Goal: Task Accomplishment & Management: Manage account settings

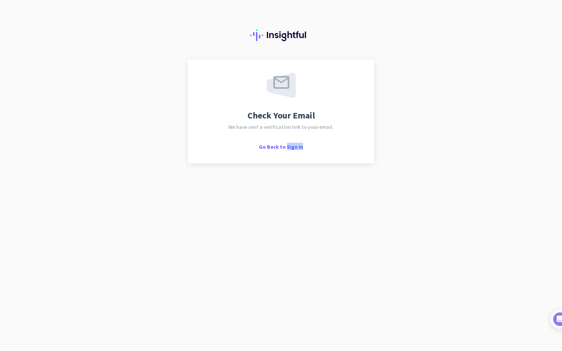
drag, startPoint x: 286, startPoint y: 148, endPoint x: 339, endPoint y: 338, distance: 198.2
click at [339, 338] on div "Check Your Email We have sent a verification link to your email. Go Back to Sig…" at bounding box center [281, 175] width 562 height 351
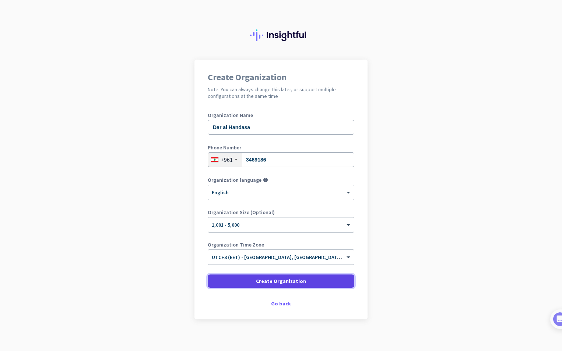
click at [285, 280] on span "Create Organization" at bounding box center [281, 281] width 50 height 7
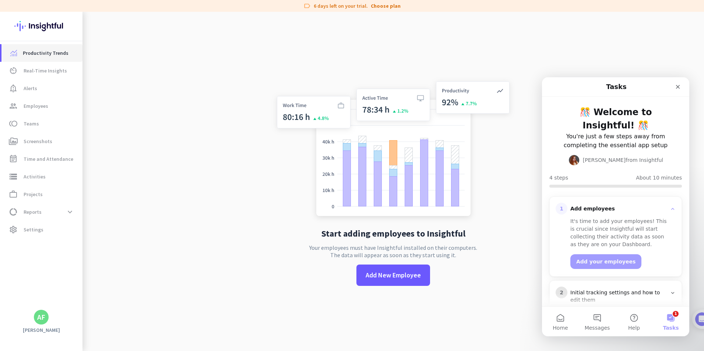
click at [47, 56] on span "Productivity Trends" at bounding box center [46, 53] width 46 height 9
click at [43, 71] on span "Real-Time Insights" at bounding box center [45, 70] width 43 height 9
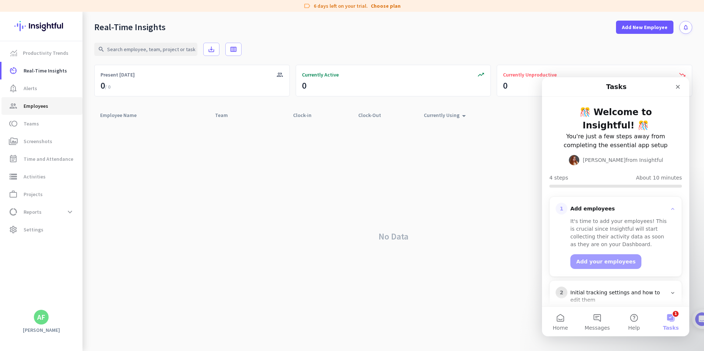
click at [39, 108] on span "Employees" at bounding box center [36, 106] width 25 height 9
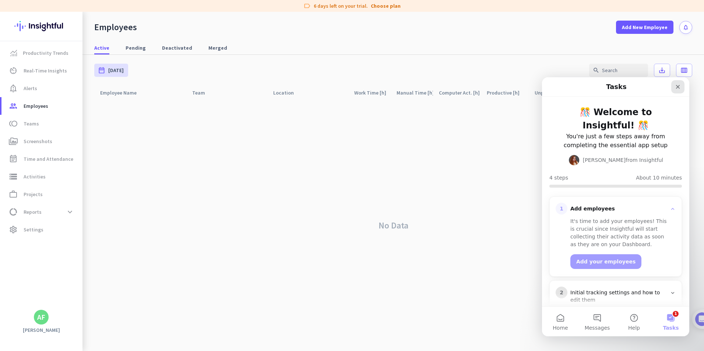
click at [562, 90] on div "Close" at bounding box center [677, 86] width 13 height 13
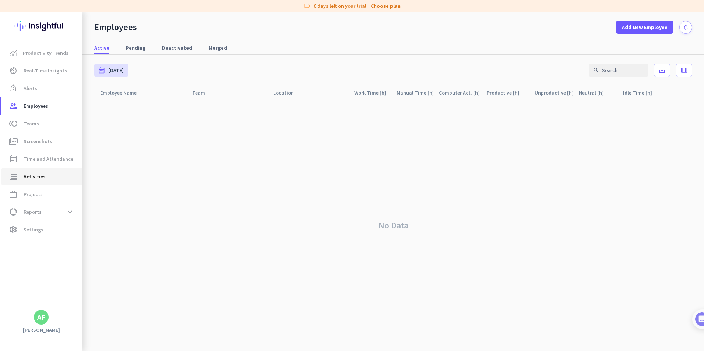
click at [40, 181] on link "storage Activities" at bounding box center [41, 177] width 81 height 18
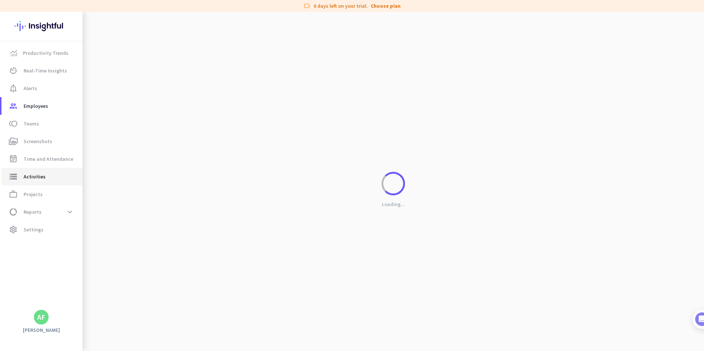
type input "Wed, Sep 10"
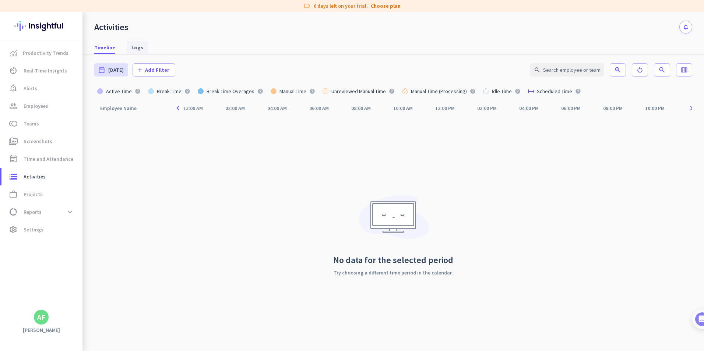
click at [132, 50] on span "Logs" at bounding box center [137, 47] width 12 height 7
type input "Wed, Sep 10 - Wed, Sep 10"
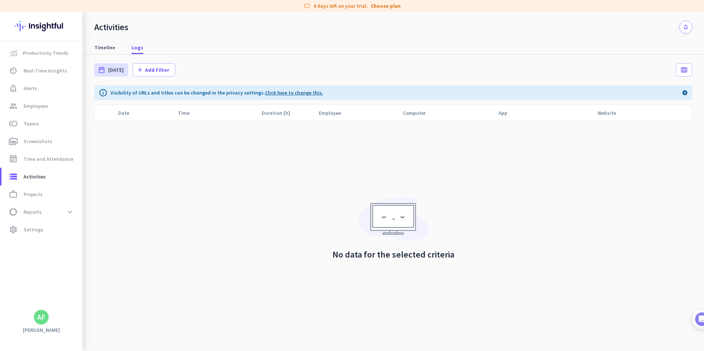
click at [291, 94] on link "Click here to change this." at bounding box center [294, 92] width 58 height 7
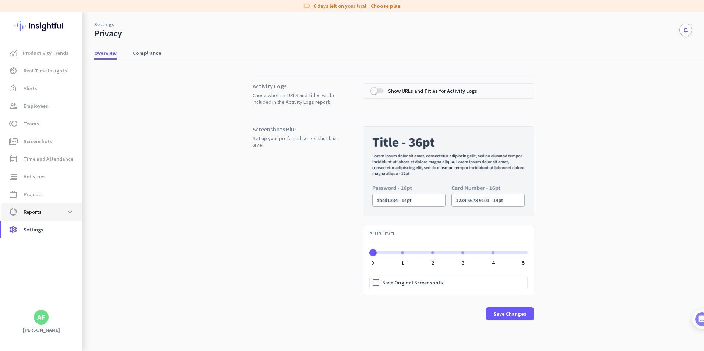
click at [29, 214] on span "Reports" at bounding box center [33, 212] width 18 height 9
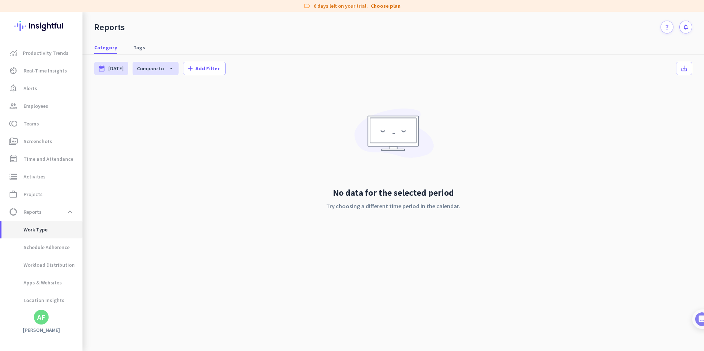
click at [37, 228] on span "Work Type" at bounding box center [27, 230] width 40 height 18
click at [40, 249] on span "Schedule Adherence" at bounding box center [38, 248] width 62 height 18
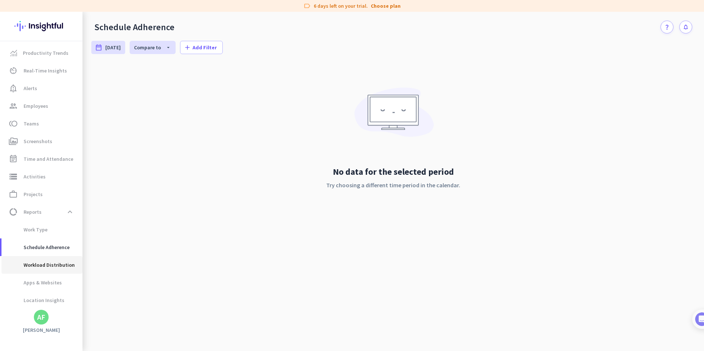
click at [40, 266] on span "Workload Distribution" at bounding box center [40, 265] width 67 height 18
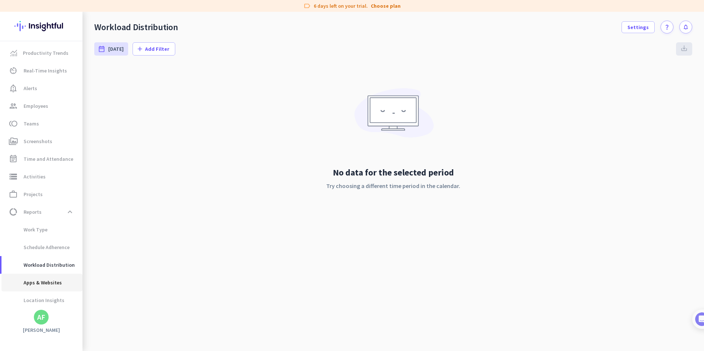
click at [40, 280] on span "Apps & Websites" at bounding box center [34, 283] width 54 height 18
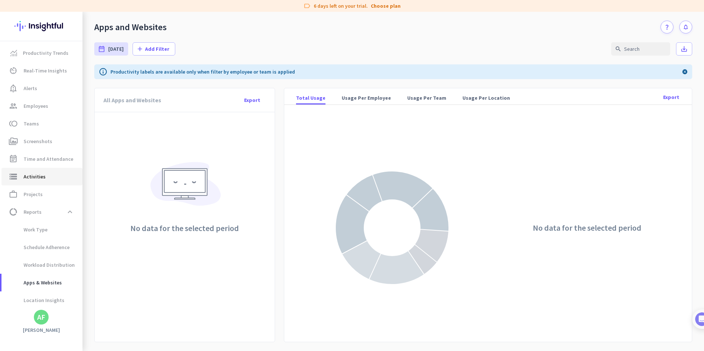
click at [39, 177] on span "Activities" at bounding box center [35, 176] width 22 height 9
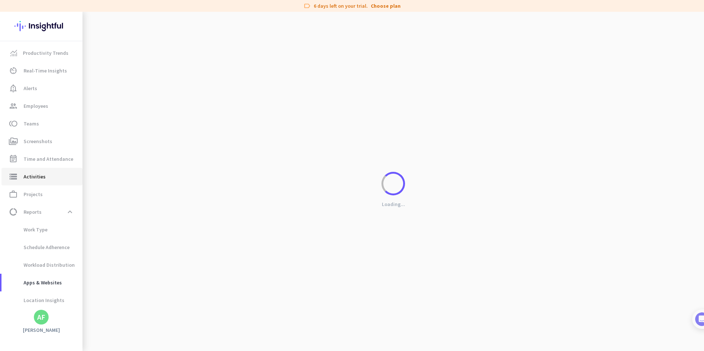
type input "Wed, Sep 10"
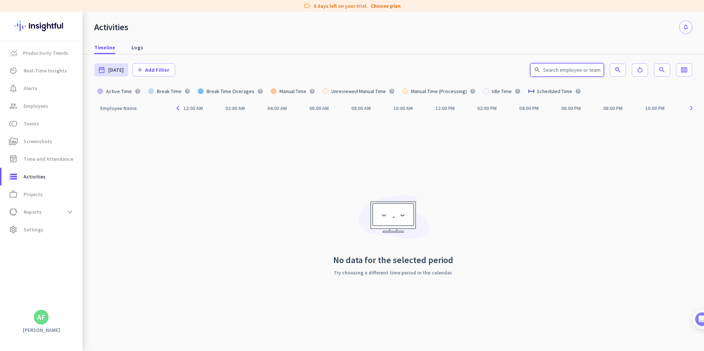
click at [562, 69] on input "text" at bounding box center [567, 69] width 74 height 13
click at [562, 71] on icon "zoom_in" at bounding box center [617, 69] width 7 height 7
click at [562, 71] on app-zoom-buttons "zoom_in restart_alt zoom_out 500%" at bounding box center [640, 69] width 60 height 13
click at [562, 70] on icon "zoom_out" at bounding box center [661, 69] width 7 height 7
click at [562, 67] on icon "restart_alt" at bounding box center [639, 69] width 7 height 7
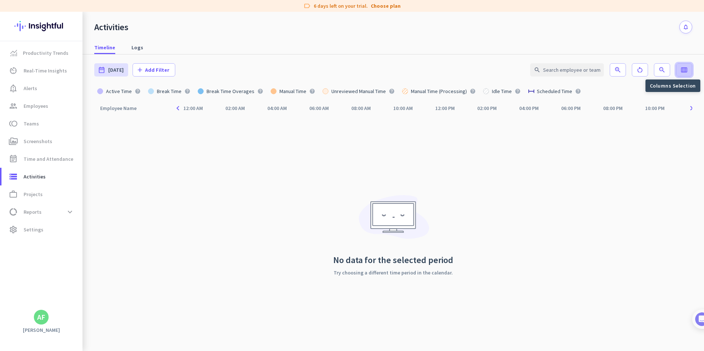
click at [562, 69] on icon "calendar_view_week" at bounding box center [683, 69] width 7 height 7
click at [535, 219] on div at bounding box center [352, 175] width 704 height 351
click at [29, 122] on span "Teams" at bounding box center [31, 123] width 15 height 9
type input "Wed, Sep 10 - Wed, Sep 10"
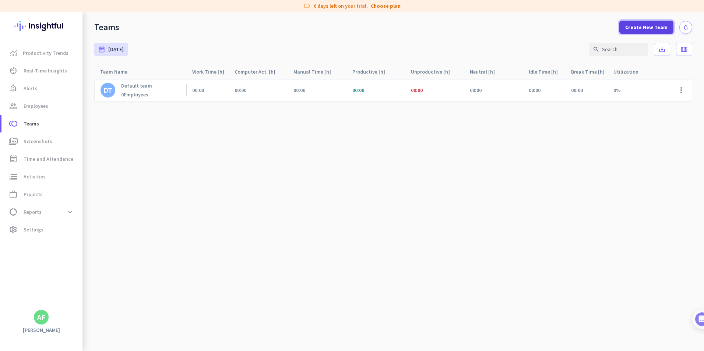
click at [562, 28] on span "Create New Team" at bounding box center [646, 27] width 42 height 7
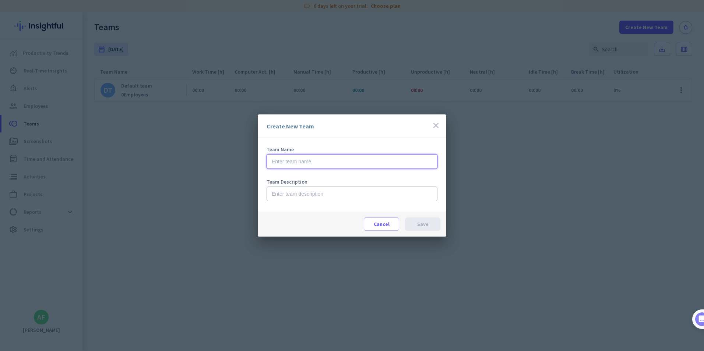
click at [307, 155] on input "text" at bounding box center [352, 161] width 171 height 15
type input "jad saliba"
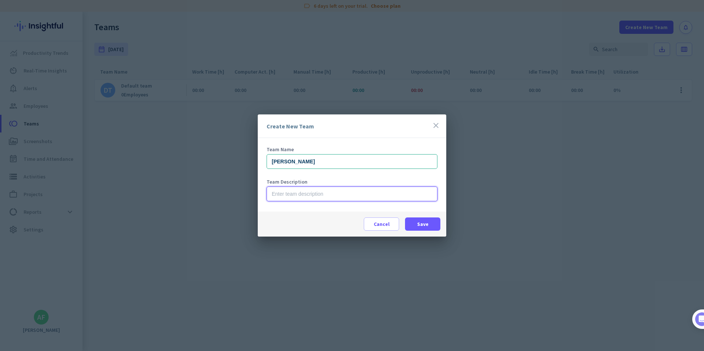
click at [307, 196] on input "text" at bounding box center [352, 194] width 171 height 15
type input "Architect"
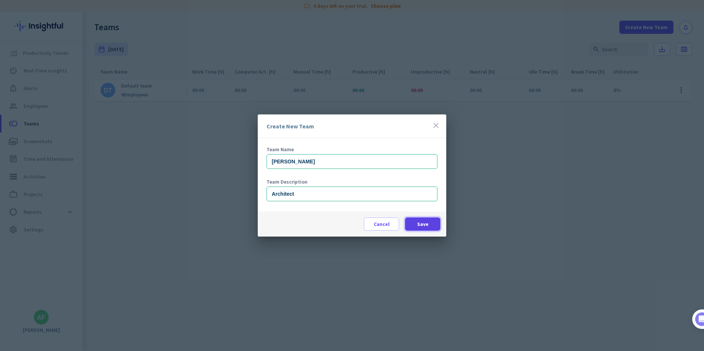
click at [427, 223] on span "Save" at bounding box center [422, 224] width 11 height 7
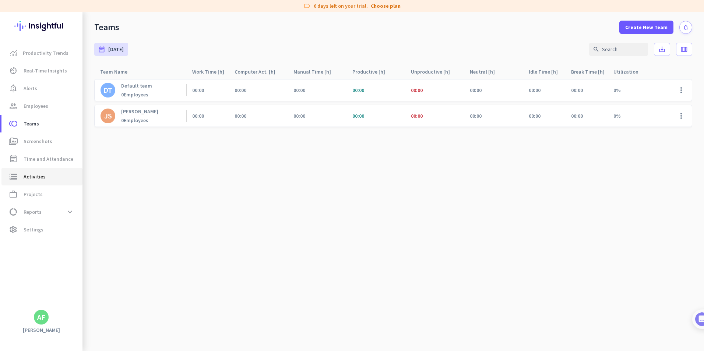
click at [39, 176] on span "Activities" at bounding box center [35, 176] width 22 height 9
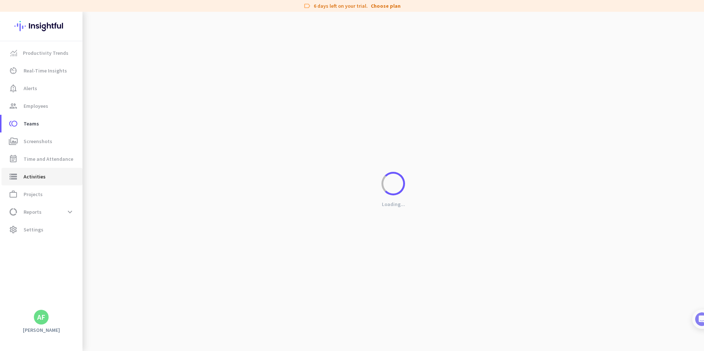
type input "Wed, Sep 10"
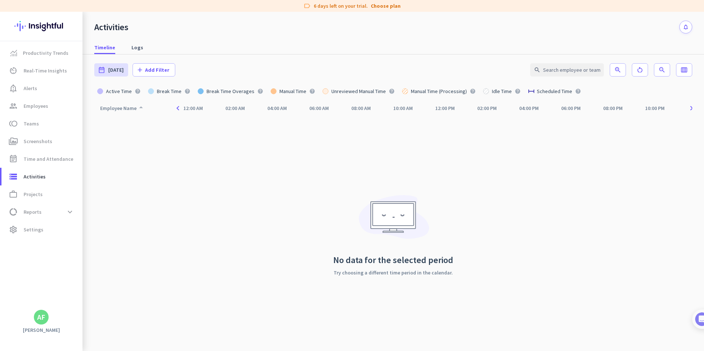
click at [128, 112] on div "Employee Name arrow_drop_up" at bounding box center [122, 108] width 45 height 10
click at [140, 106] on icon "arrow_drop_up" at bounding box center [141, 107] width 9 height 9
click at [140, 109] on icon "arrow_drop_up" at bounding box center [141, 109] width 9 height 9
click at [131, 109] on div "Employee Name arrow_drop_up" at bounding box center [122, 108] width 45 height 10
click at [562, 72] on input "text" at bounding box center [567, 69] width 74 height 13
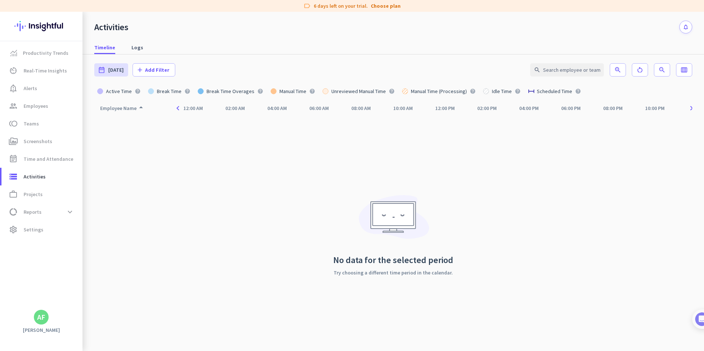
click at [555, 177] on div "Employee Name arrow_drop_up navigate_before 12:00 AM 02:00 AM 04:00 AM 06:00 AM…" at bounding box center [393, 226] width 598 height 250
click at [51, 160] on span "Time and Attendance" at bounding box center [49, 159] width 50 height 9
type input "Wed, Sep 10 - Wed, Sep 10"
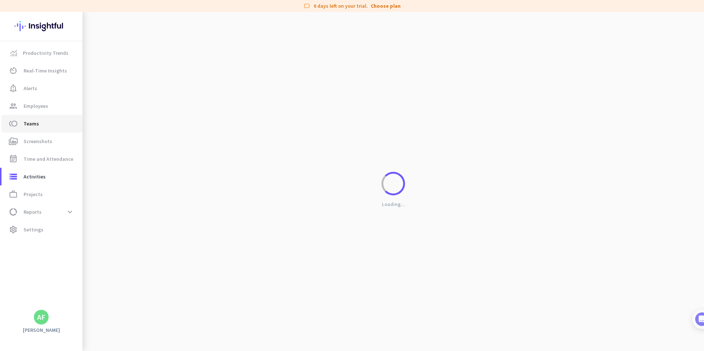
click at [36, 126] on span "Teams" at bounding box center [31, 123] width 15 height 9
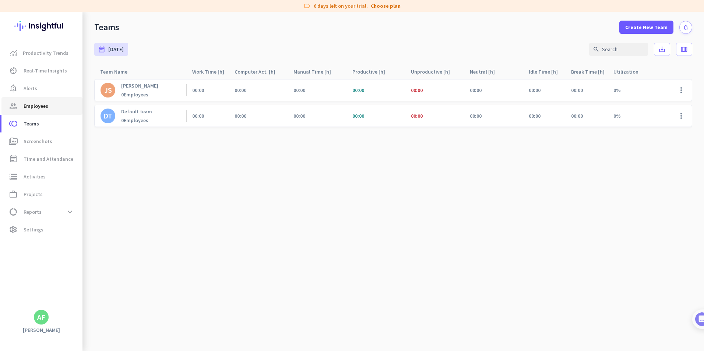
click at [38, 108] on span "Employees" at bounding box center [36, 106] width 25 height 9
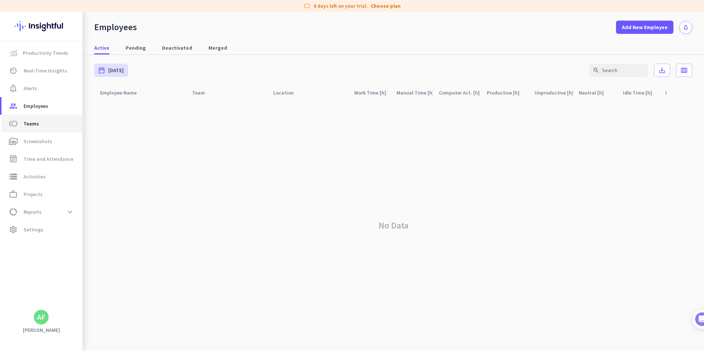
click at [22, 124] on span "toll Teams" at bounding box center [41, 123] width 69 height 9
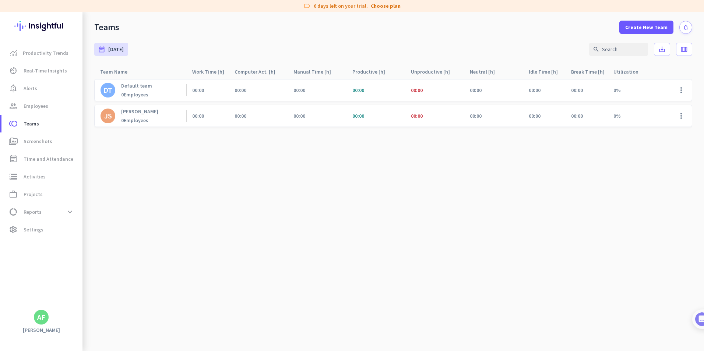
click at [129, 115] on div "jad saliba 0 Employees" at bounding box center [139, 115] width 37 height 15
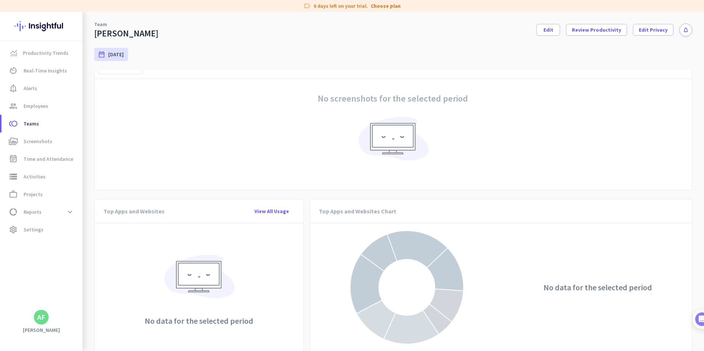
scroll to position [464, 0]
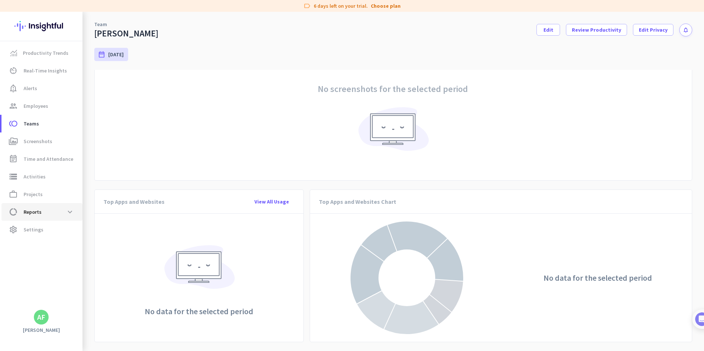
click at [29, 211] on span "Reports" at bounding box center [33, 212] width 18 height 9
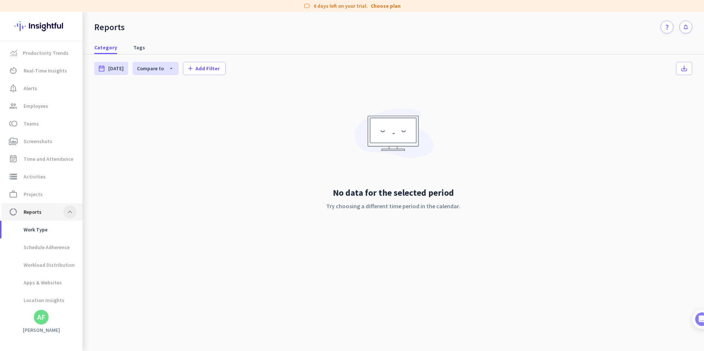
click at [73, 209] on span at bounding box center [69, 211] width 13 height 13
click at [71, 212] on span at bounding box center [69, 211] width 13 height 13
click at [58, 200] on link "work_outline Projects" at bounding box center [41, 195] width 81 height 18
click at [59, 178] on span "storage Activities" at bounding box center [41, 176] width 69 height 9
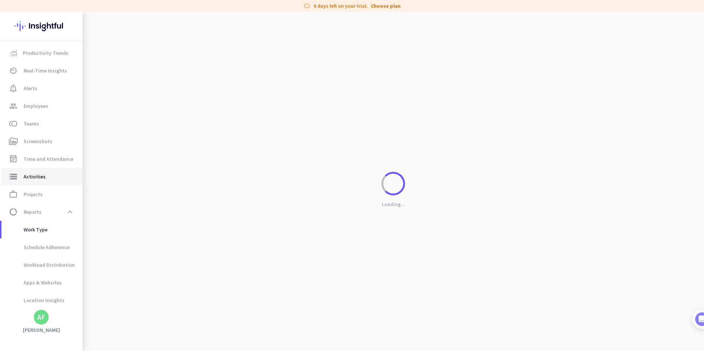
type input "Wed, Sep 10"
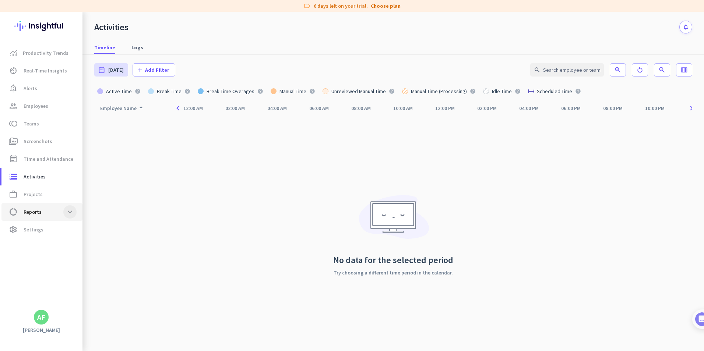
click at [69, 212] on span at bounding box center [69, 211] width 13 height 13
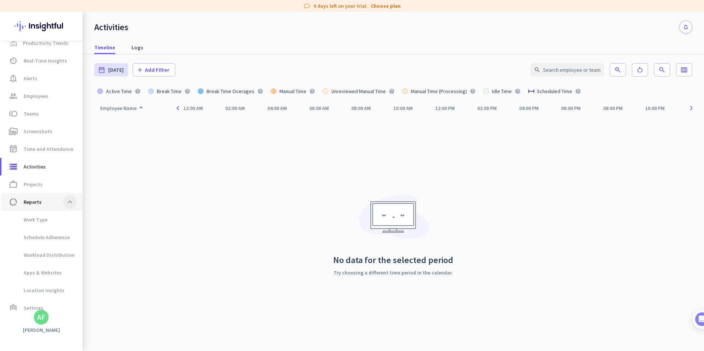
scroll to position [20, 0]
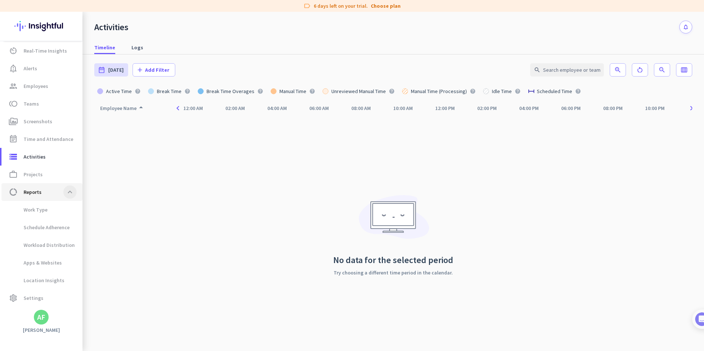
click at [72, 192] on span at bounding box center [69, 192] width 13 height 13
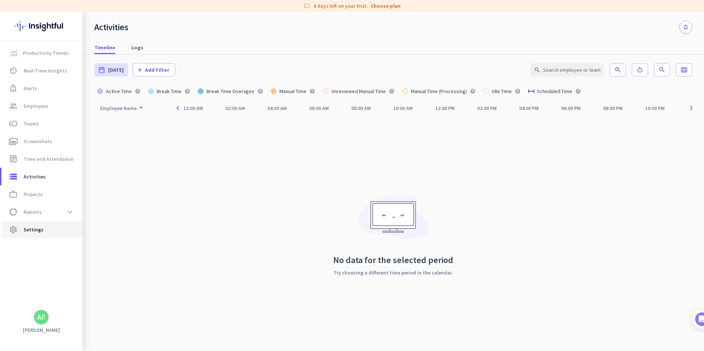
click at [38, 225] on span "Settings" at bounding box center [34, 229] width 20 height 9
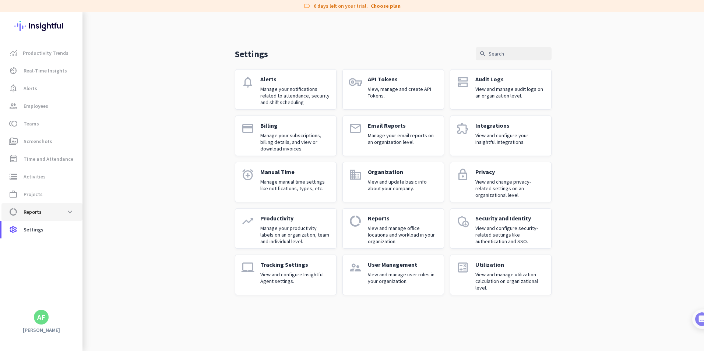
click at [32, 213] on span "Reports" at bounding box center [33, 212] width 18 height 9
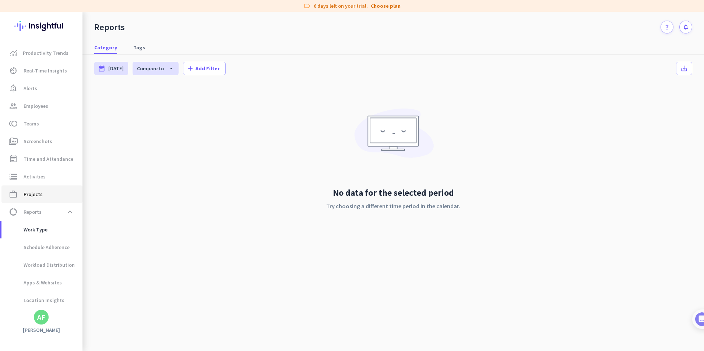
click at [35, 194] on span "Projects" at bounding box center [33, 194] width 19 height 9
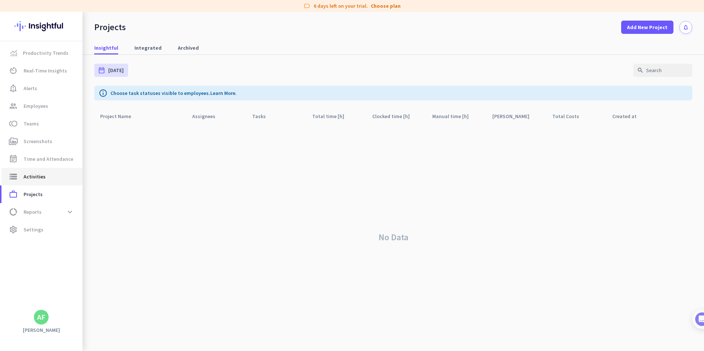
click at [48, 175] on span "storage Activities" at bounding box center [41, 176] width 69 height 9
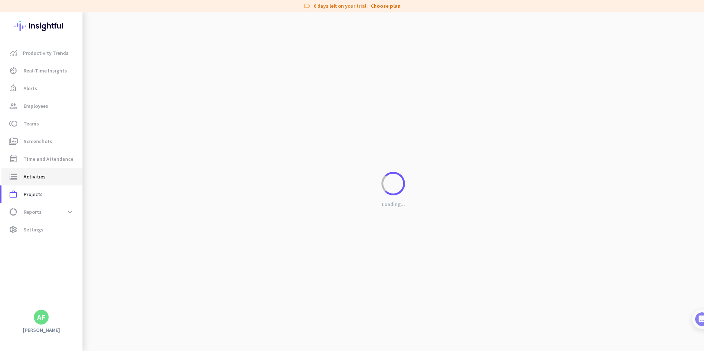
type input "Wed, Sep 10"
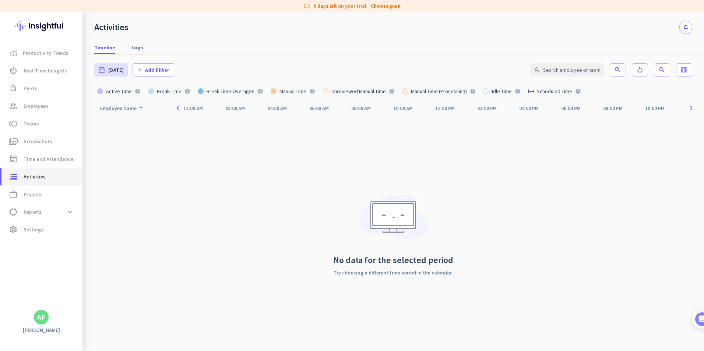
drag, startPoint x: 149, startPoint y: 229, endPoint x: 48, endPoint y: 181, distance: 112.0
click at [149, 229] on div "Employee Name arrow_drop_up navigate_before 12:00 AM 02:00 AM 04:00 AM 06:00 AM…" at bounding box center [393, 226] width 598 height 250
click at [49, 161] on span "Time and Attendance" at bounding box center [49, 159] width 50 height 9
type input "Wed, Sep 10 - Wed, Sep 10"
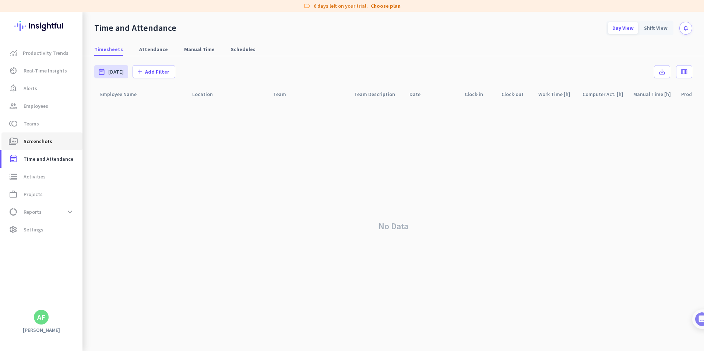
click at [38, 146] on link "perm_media Screenshots" at bounding box center [41, 142] width 81 height 18
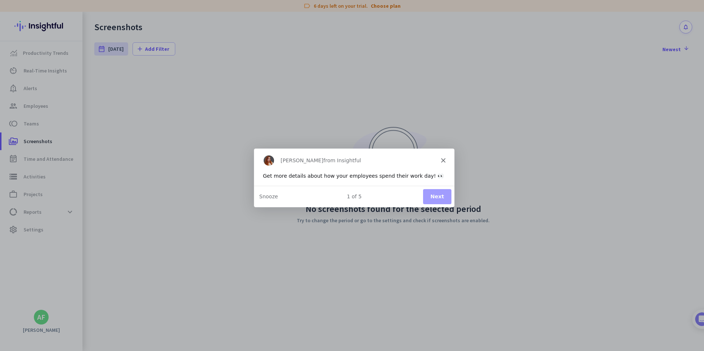
click at [433, 196] on button "Next" at bounding box center [437, 196] width 28 height 15
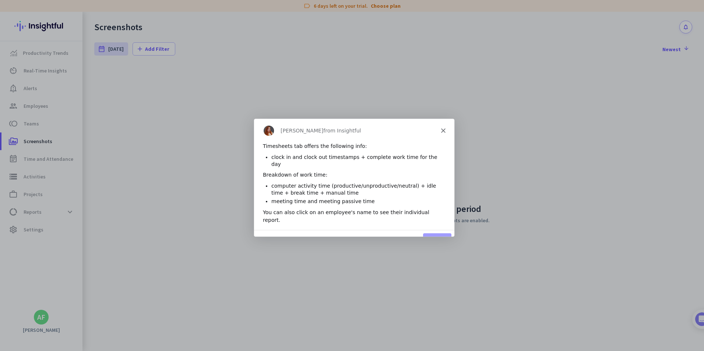
click at [437, 233] on button "Next" at bounding box center [437, 240] width 28 height 15
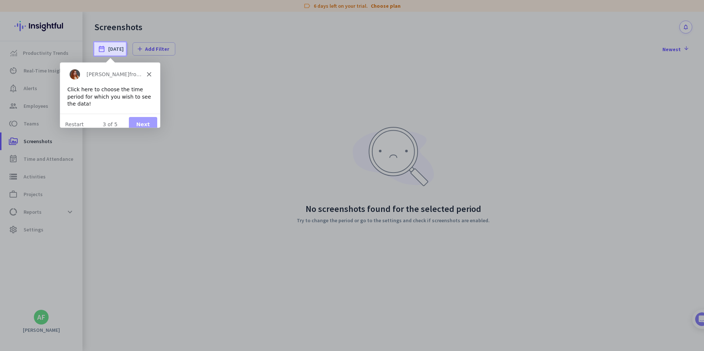
click at [144, 118] on button "Next" at bounding box center [143, 124] width 28 height 15
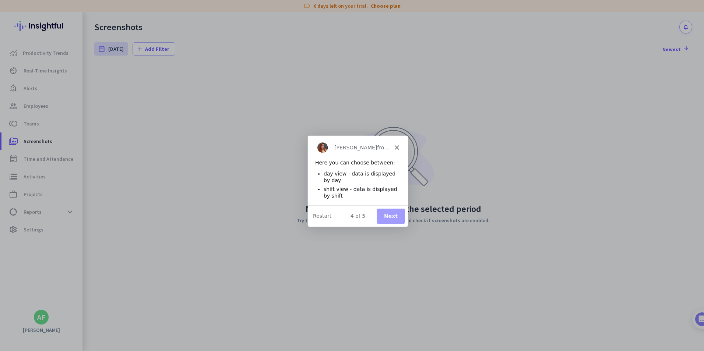
click at [398, 147] on icon "Close" at bounding box center [396, 147] width 4 height 4
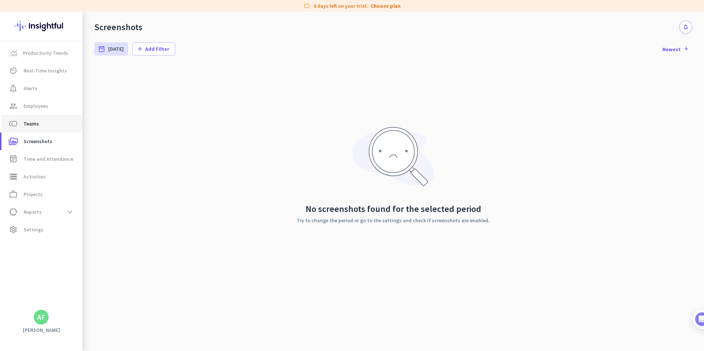
click at [32, 126] on span "Teams" at bounding box center [31, 123] width 15 height 9
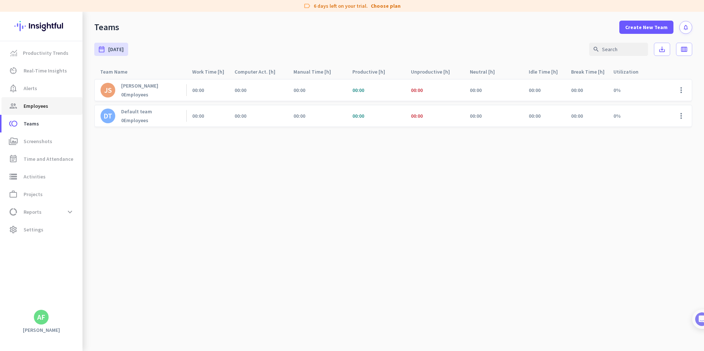
click at [35, 110] on span "Employees" at bounding box center [36, 106] width 25 height 9
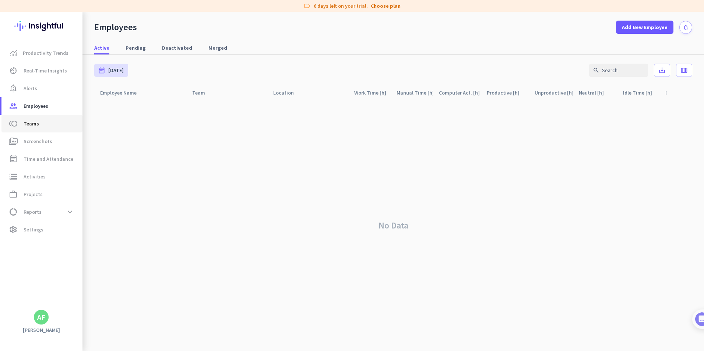
click at [39, 126] on span "toll Teams" at bounding box center [41, 123] width 69 height 9
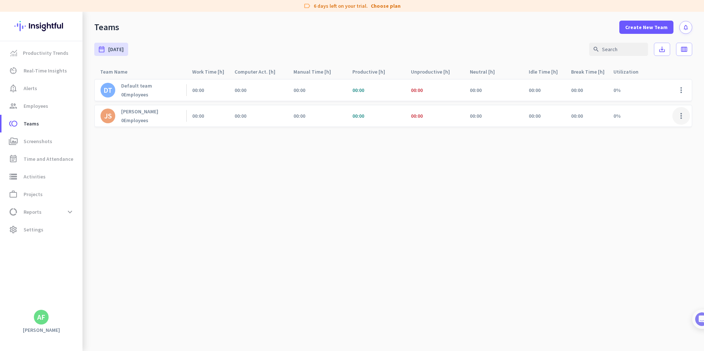
click at [562, 115] on span at bounding box center [681, 116] width 18 height 18
click at [562, 161] on span "Remove Team" at bounding box center [654, 158] width 32 height 7
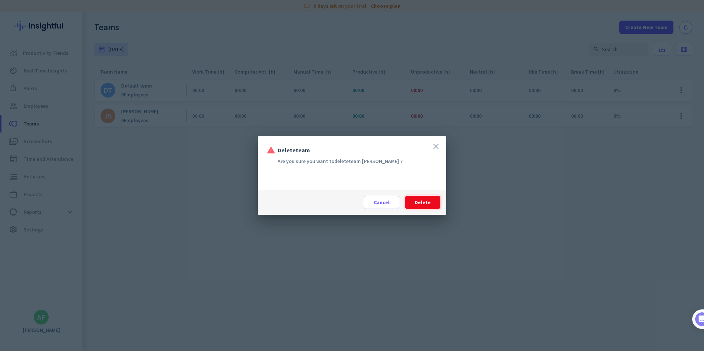
click at [435, 203] on span at bounding box center [422, 203] width 35 height 18
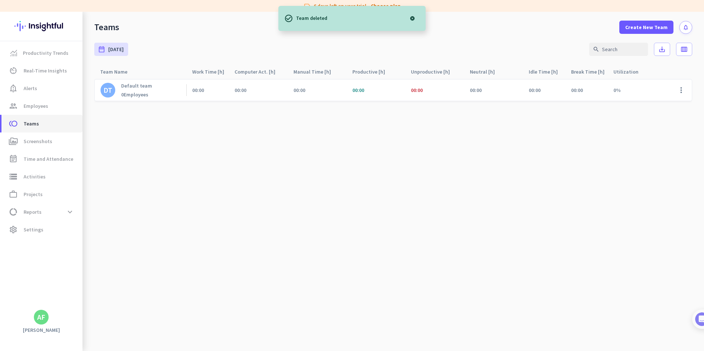
click at [41, 125] on span "toll Teams" at bounding box center [41, 123] width 69 height 9
click at [36, 110] on link "group Employees" at bounding box center [41, 106] width 81 height 18
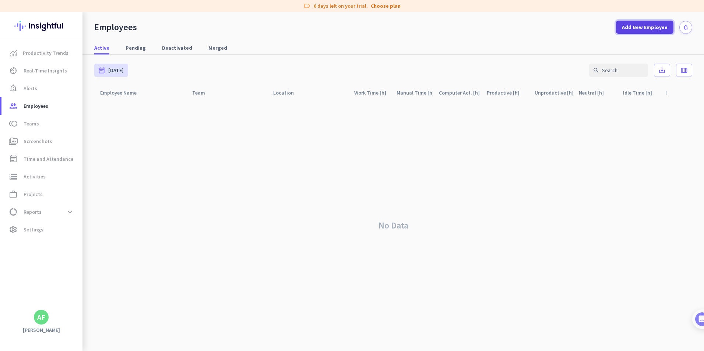
click at [562, 27] on span "Add New Employee" at bounding box center [645, 27] width 46 height 7
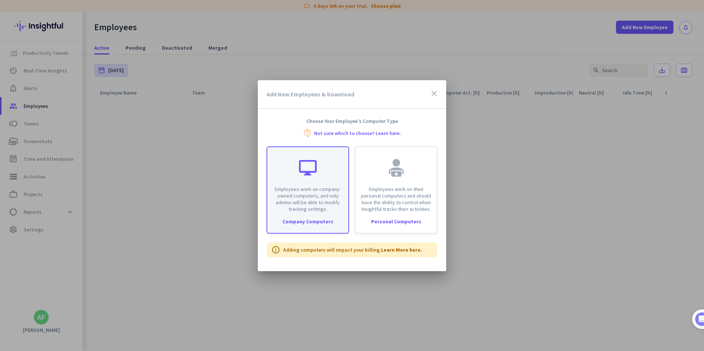
click at [306, 216] on div "Employees work on company-owned computers, and only admins will be able to modi…" at bounding box center [308, 190] width 82 height 87
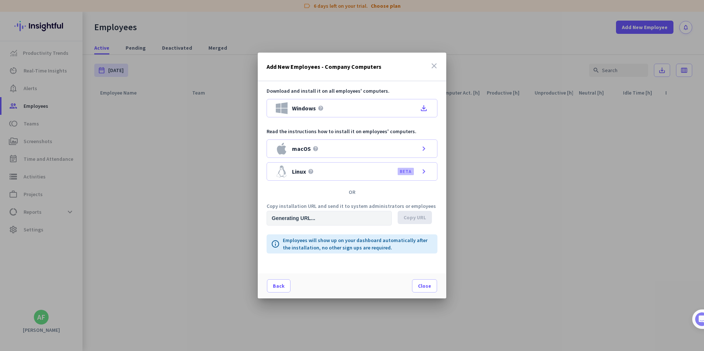
type input "https://app.insightful.io/#/installation/company?token=eyJhbGciOiJIUzI1NiIsInR5…"
click at [434, 67] on icon "close" at bounding box center [434, 65] width 9 height 9
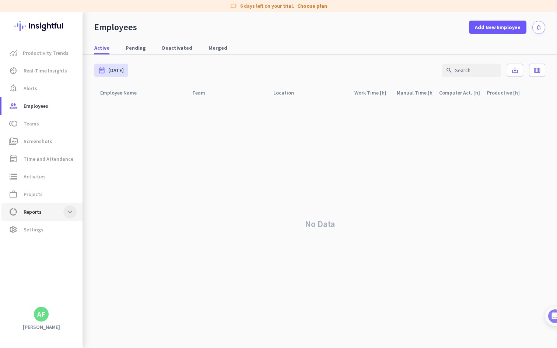
click at [70, 214] on span at bounding box center [69, 211] width 13 height 13
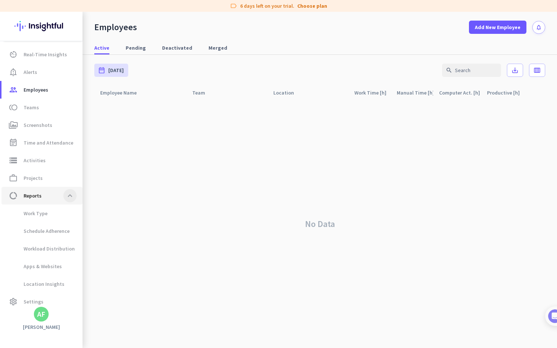
scroll to position [23, 0]
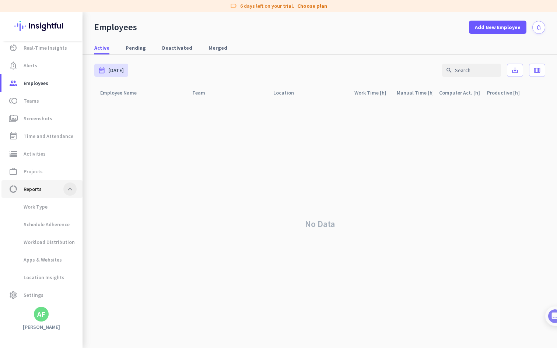
click at [72, 190] on span at bounding box center [69, 189] width 13 height 13
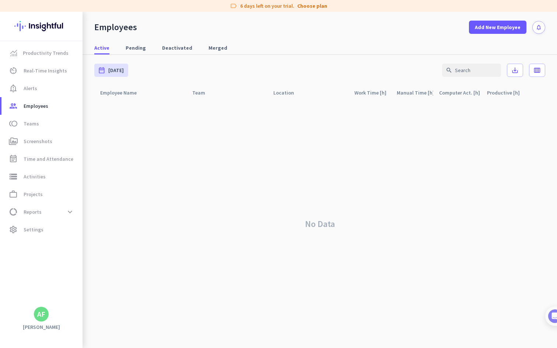
drag, startPoint x: 520, startPoint y: 4, endPoint x: 348, endPoint y: 101, distance: 197.4
click at [348, 101] on div "label 6 days left on your trial. Choose plan Productivity Trends av_timer Real-…" at bounding box center [278, 174] width 557 height 348
click at [210, 126] on div "No Data" at bounding box center [319, 224] width 451 height 249
